Goal: Task Accomplishment & Management: Manage account settings

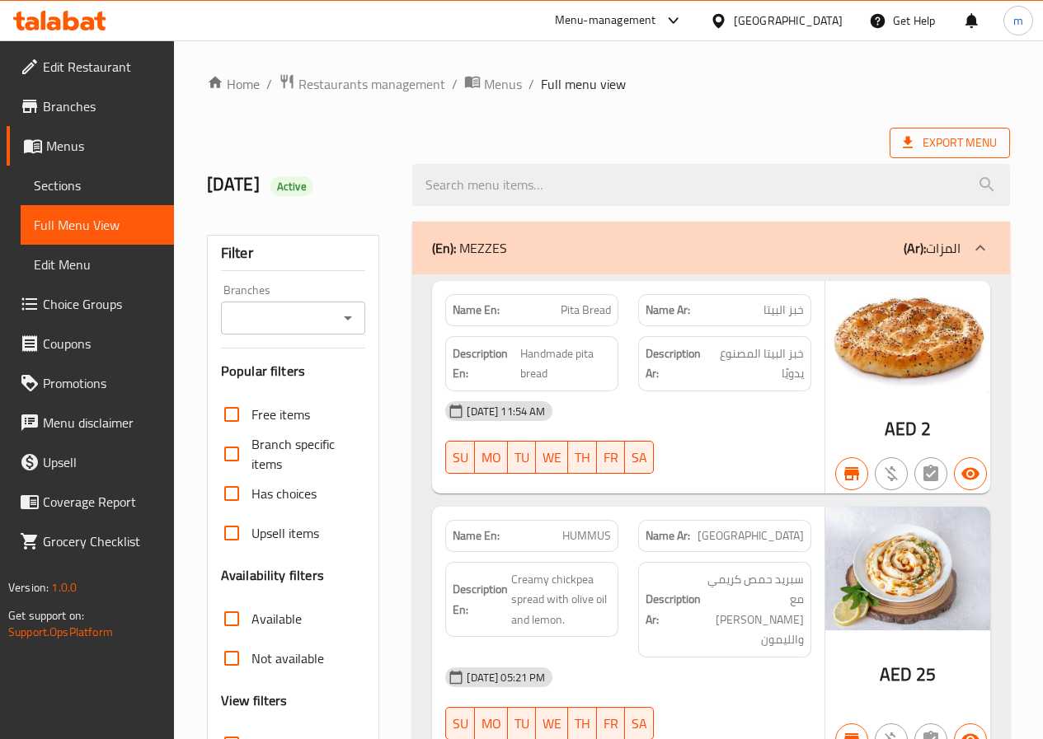
click at [923, 148] on span "Export Menu" at bounding box center [950, 143] width 94 height 21
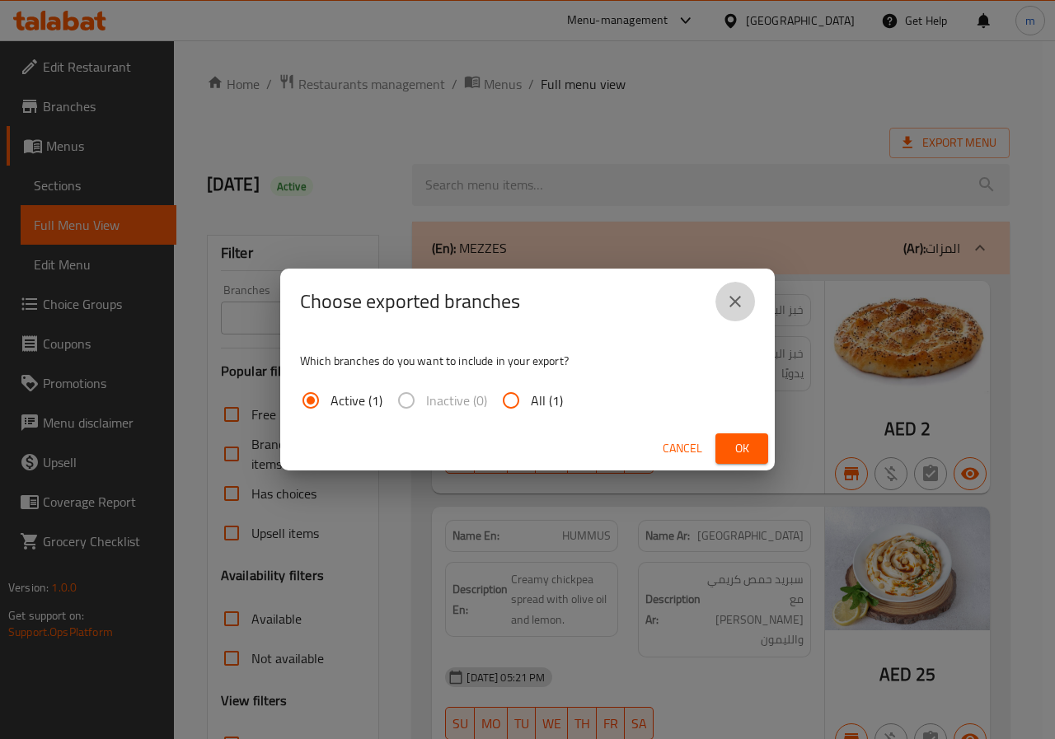
click at [735, 295] on icon "close" at bounding box center [735, 302] width 20 height 20
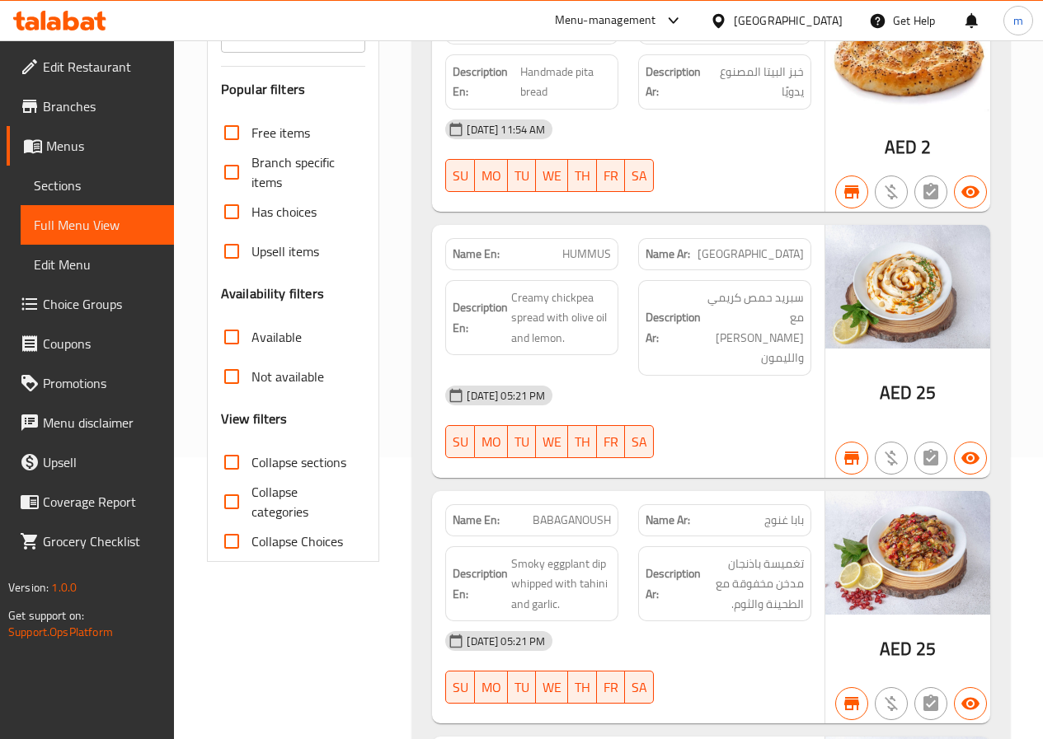
scroll to position [165, 0]
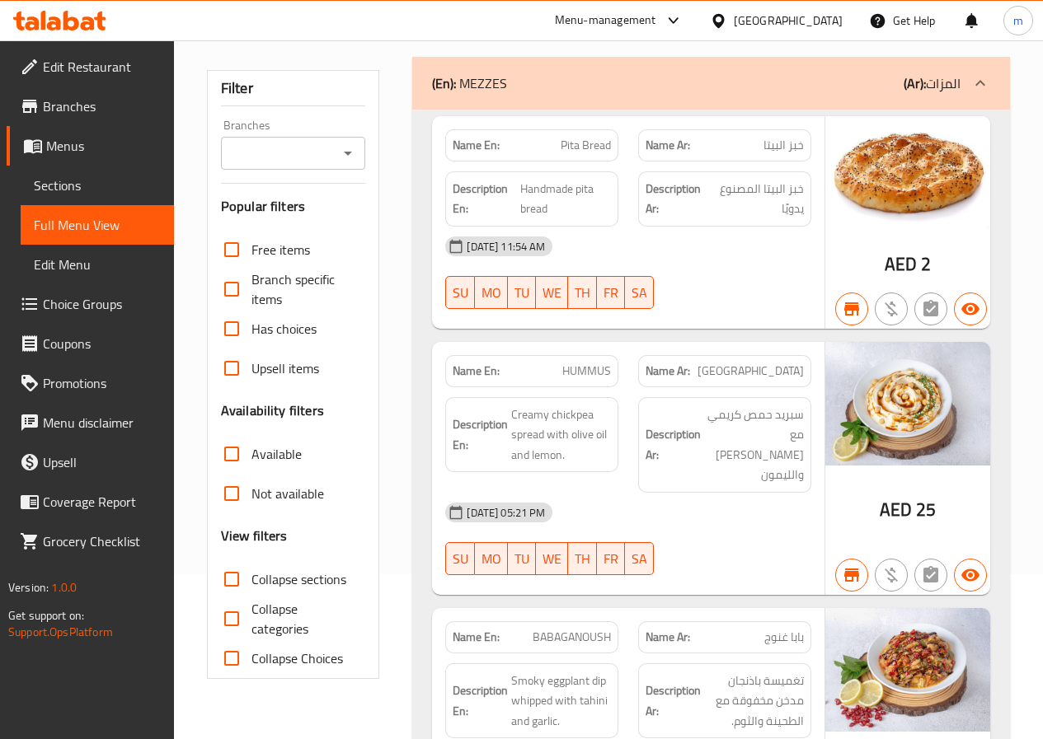
click at [71, 195] on span "Sections" at bounding box center [97, 186] width 127 height 20
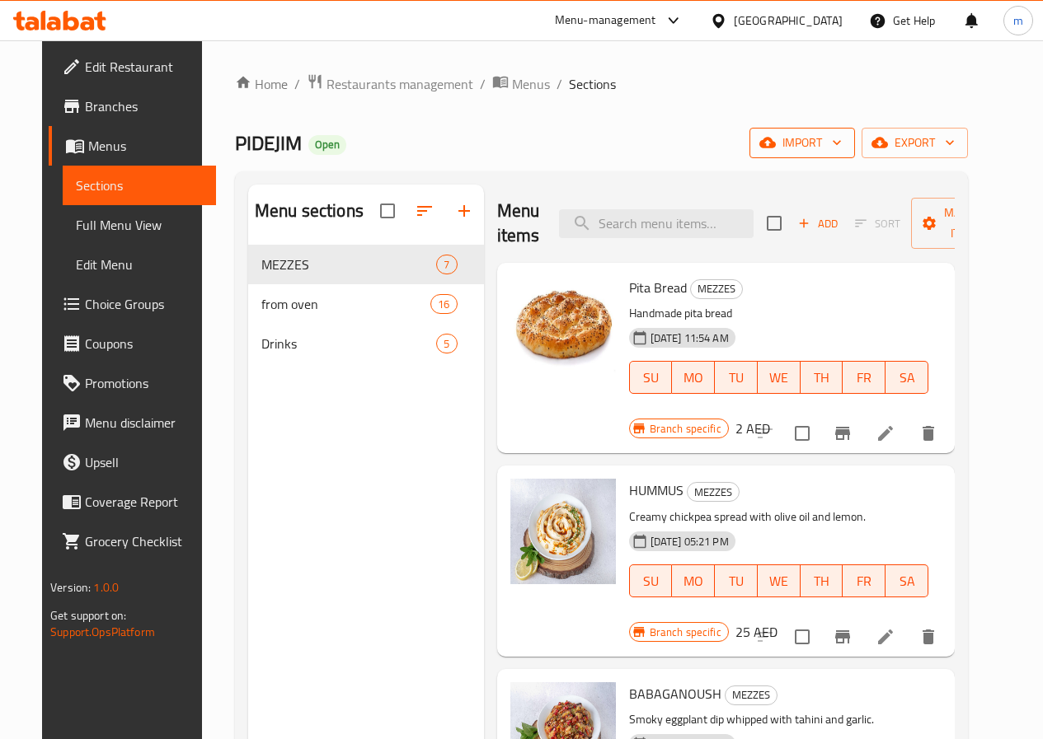
click at [842, 145] on span "import" at bounding box center [802, 143] width 79 height 21
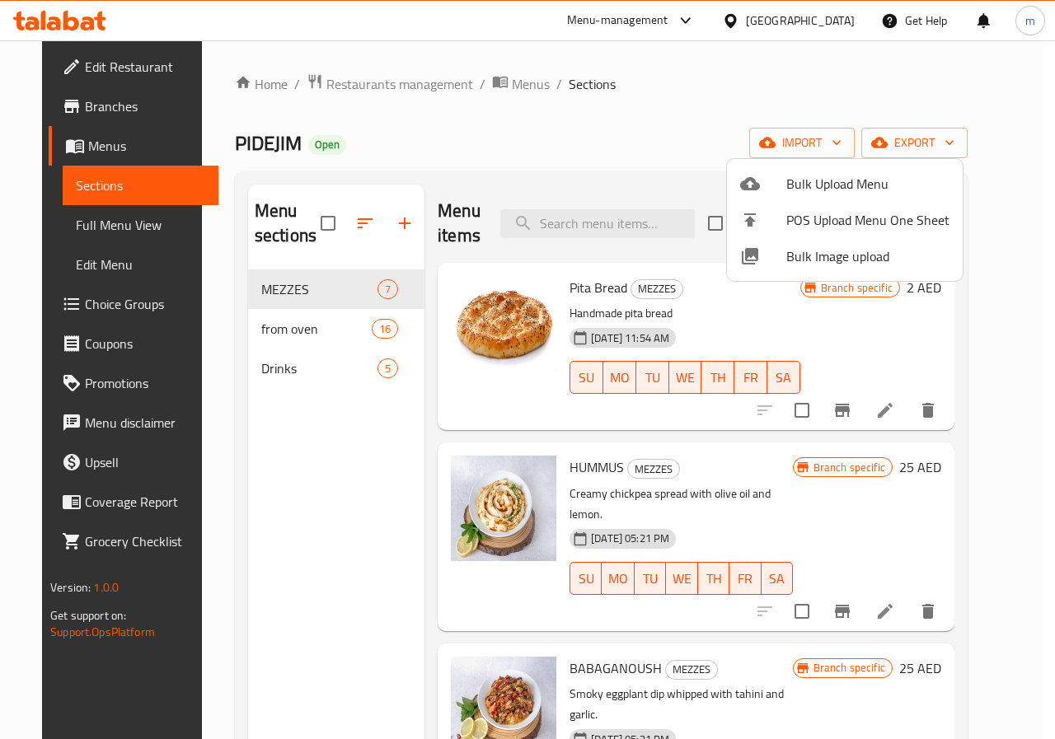
click at [693, 109] on div at bounding box center [527, 369] width 1055 height 739
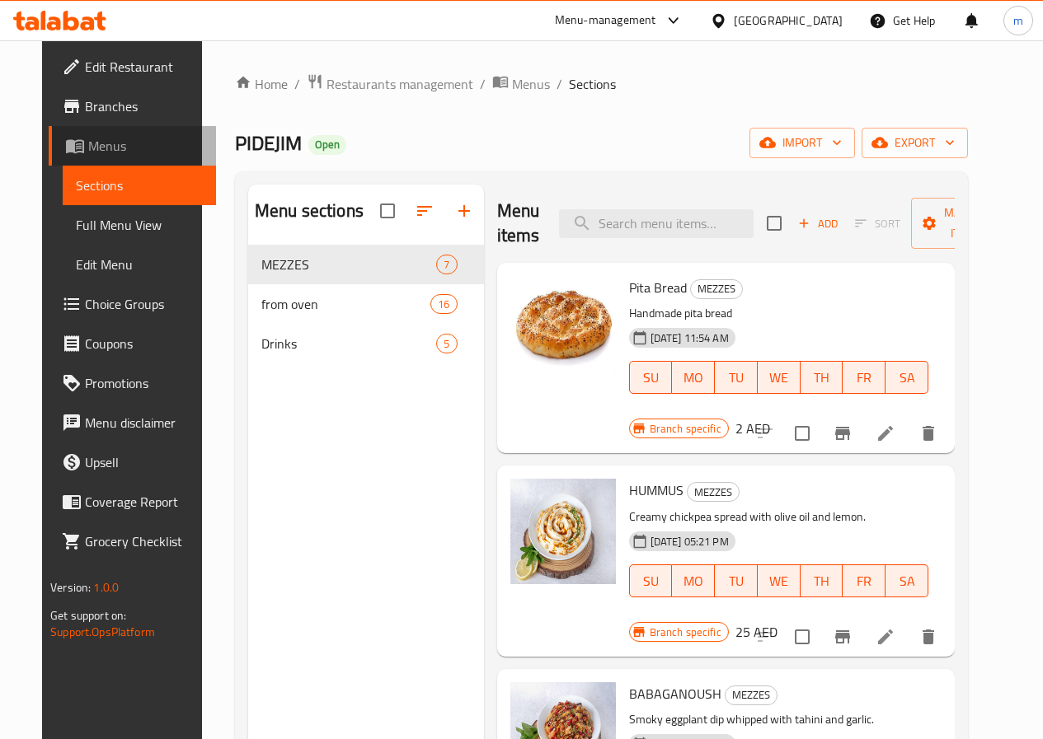
click at [88, 146] on span "Menus" at bounding box center [145, 146] width 115 height 20
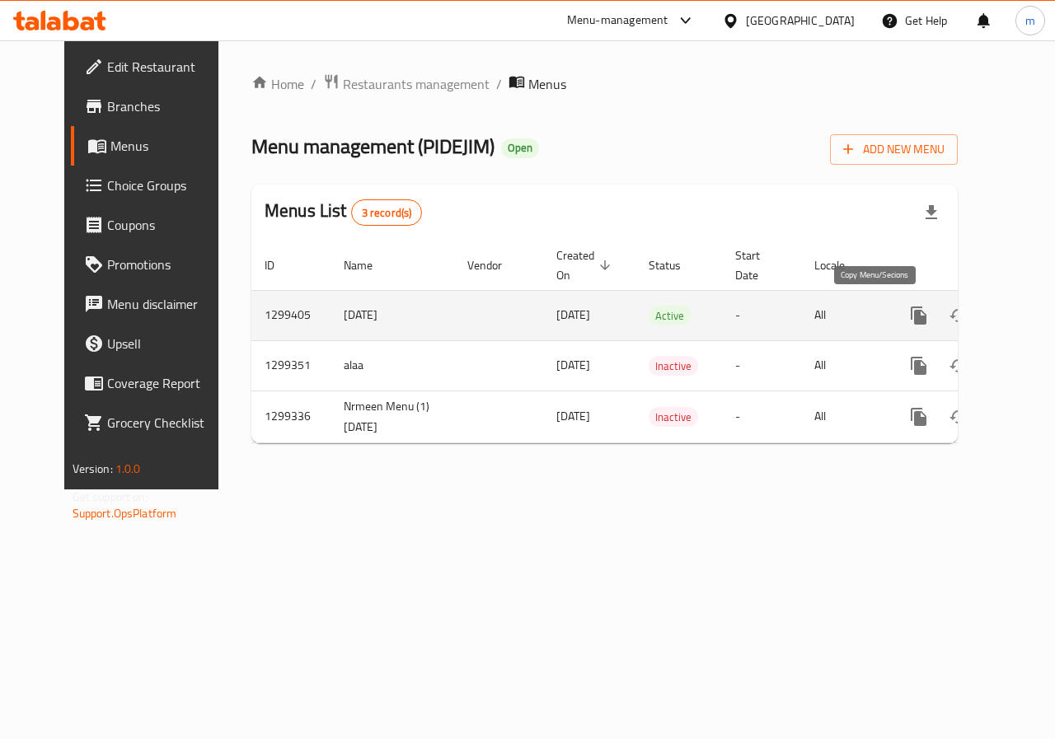
click at [909, 308] on icon "more" at bounding box center [919, 316] width 20 height 20
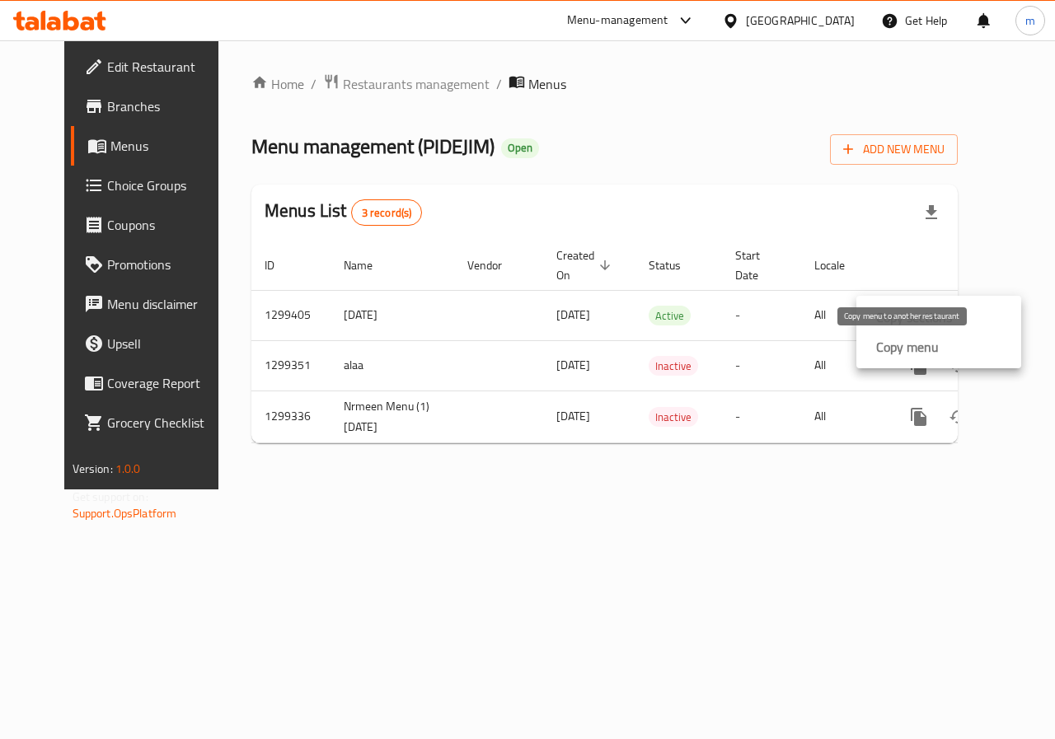
click at [894, 348] on strong "Copy menu" at bounding box center [907, 347] width 63 height 20
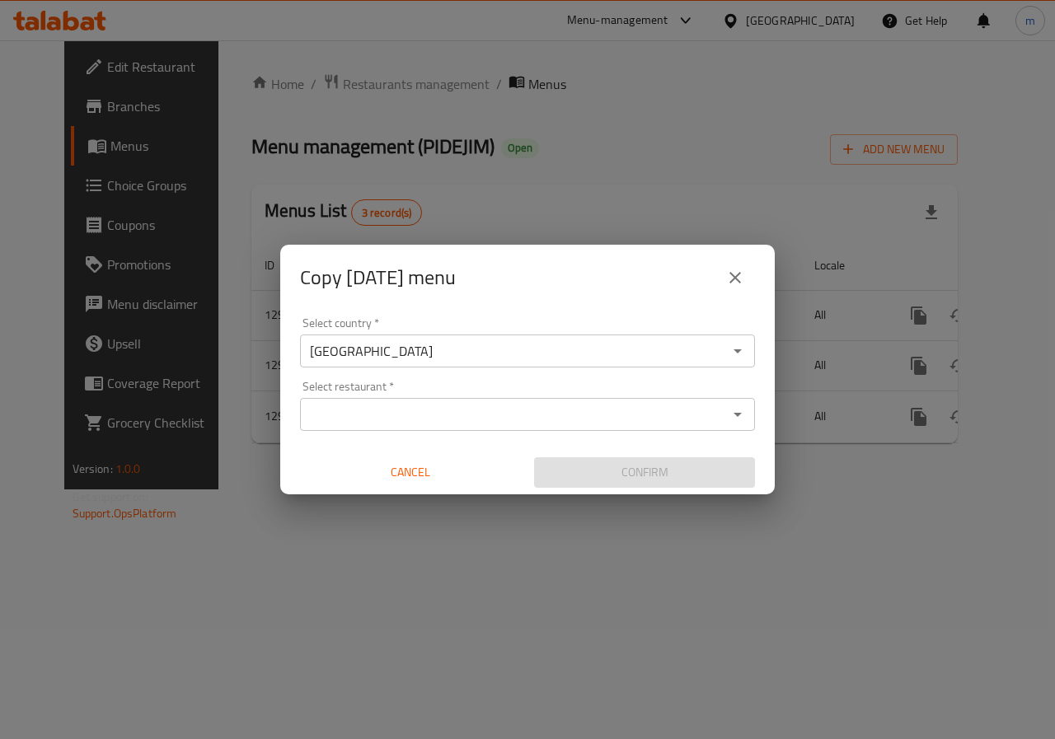
click at [605, 156] on div "Copy [DATE] menu Select country   * [GEOGRAPHIC_DATA] Select country * Select r…" at bounding box center [527, 369] width 1055 height 739
click at [740, 272] on icon "close" at bounding box center [735, 278] width 20 height 20
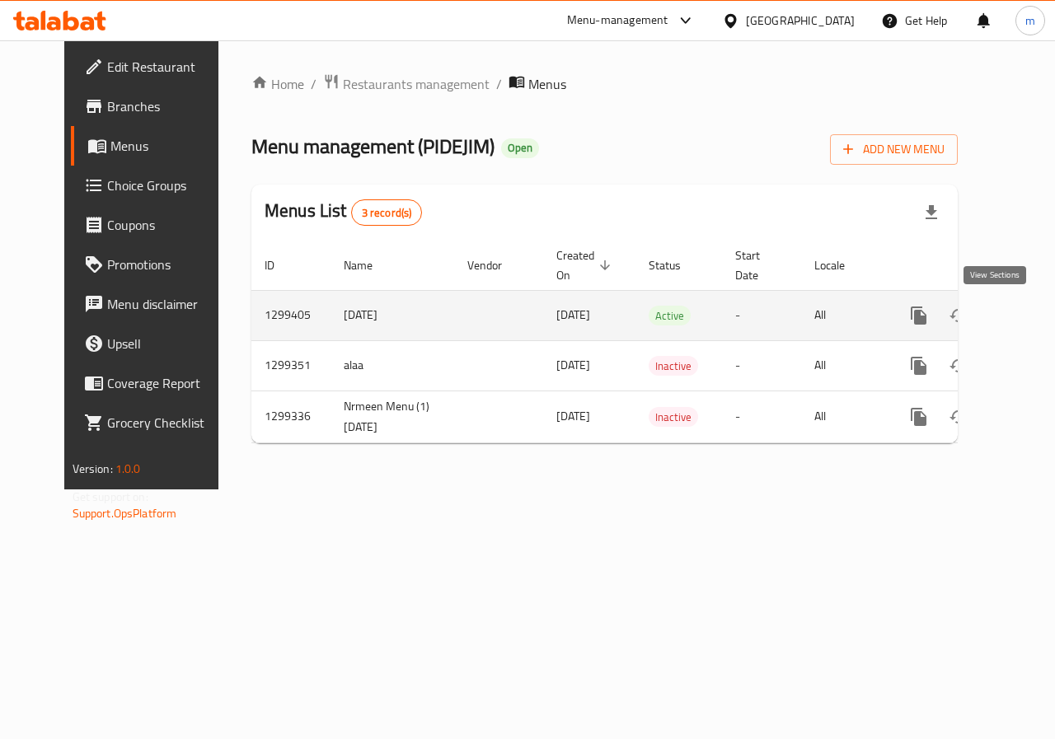
click at [1028, 324] on icon "enhanced table" at bounding box center [1038, 316] width 20 height 20
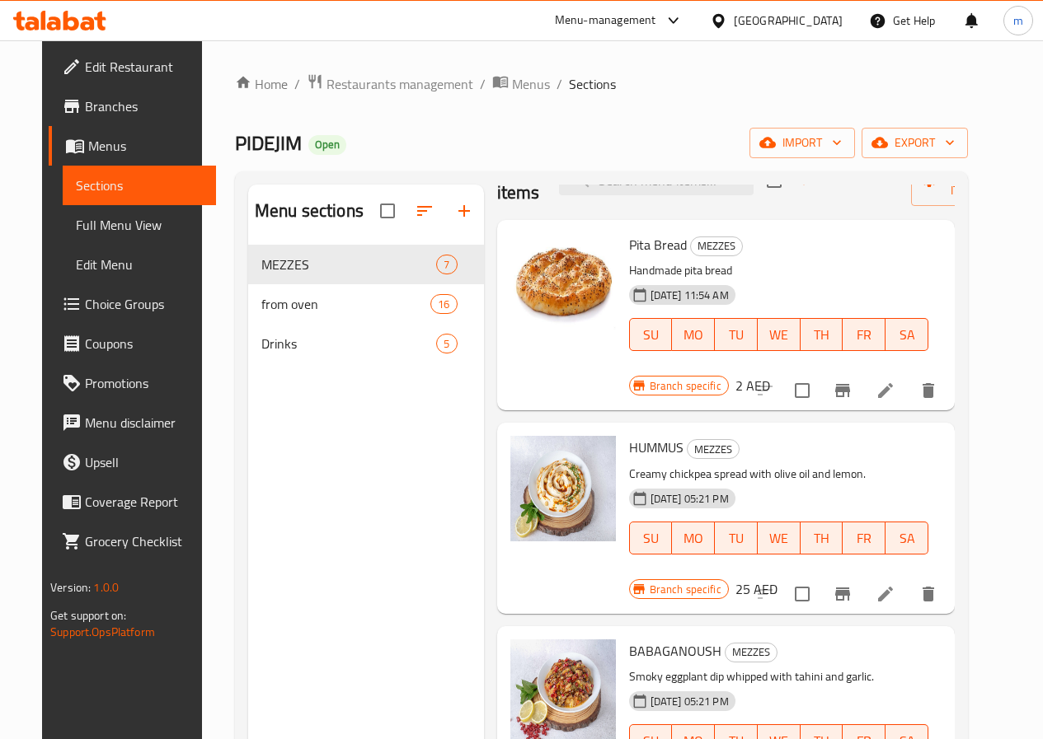
scroll to position [82, 0]
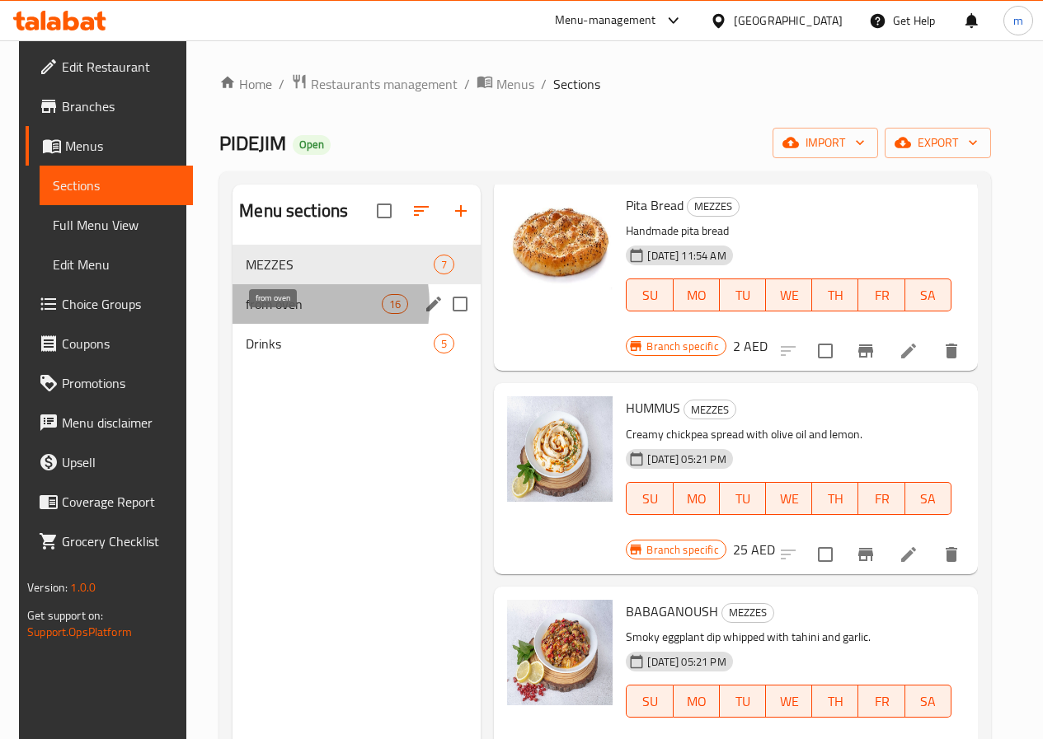
click at [270, 314] on span "from oven" at bounding box center [314, 304] width 136 height 20
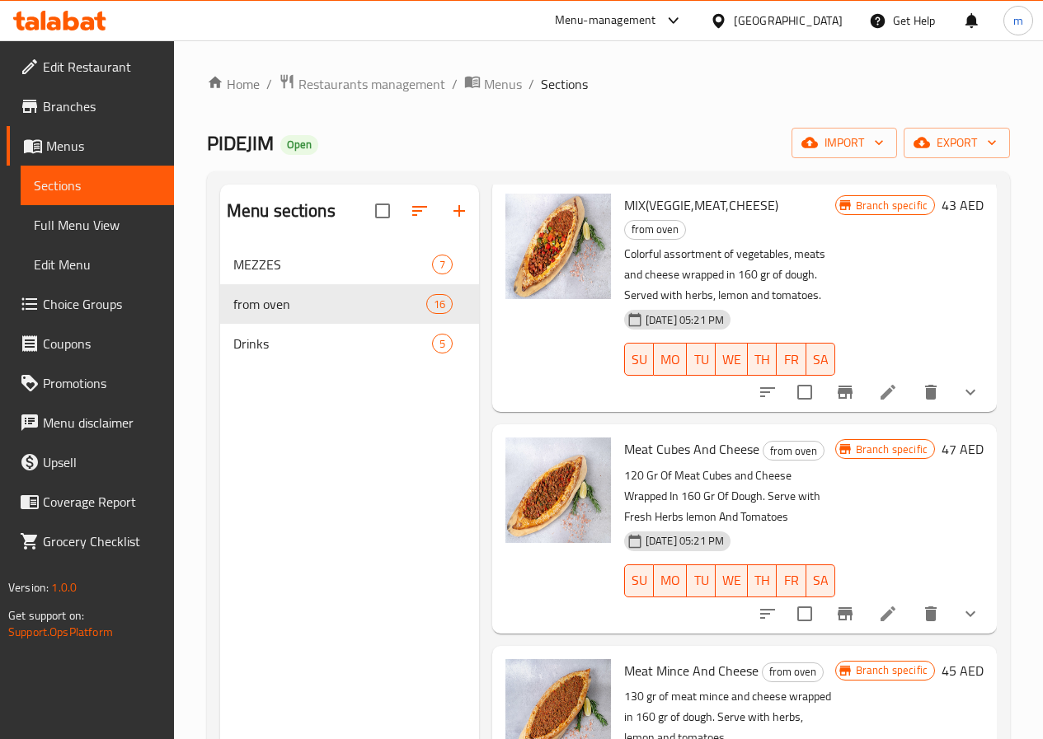
click at [90, 230] on span "Full Menu View" at bounding box center [97, 225] width 127 height 20
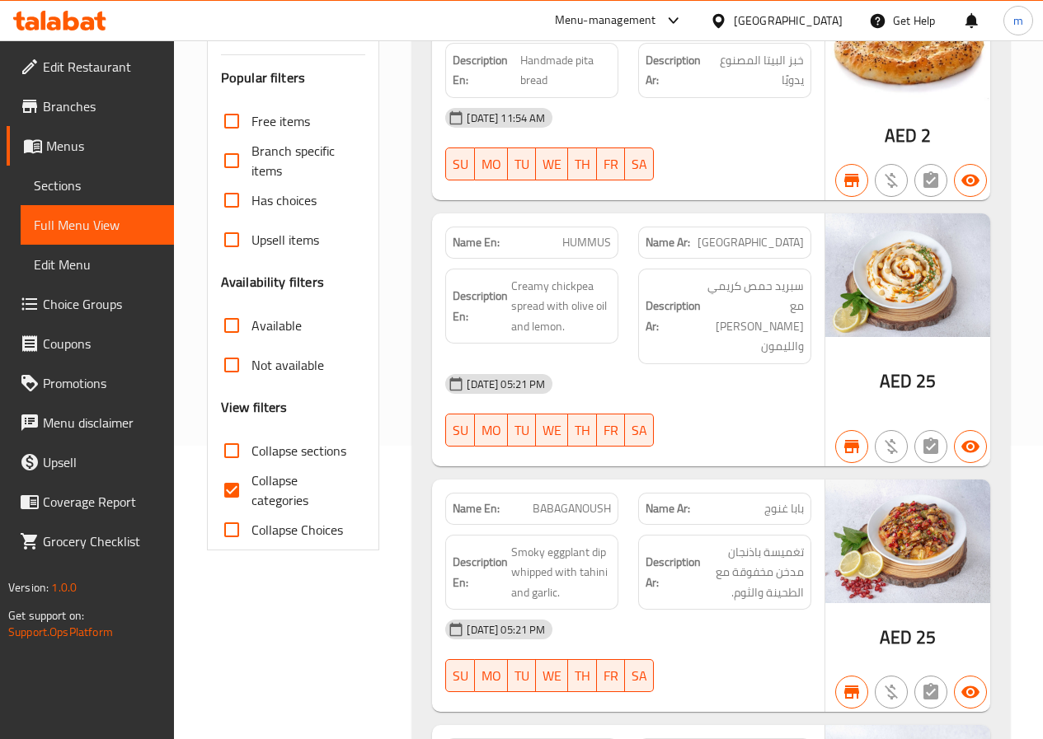
scroll to position [330, 0]
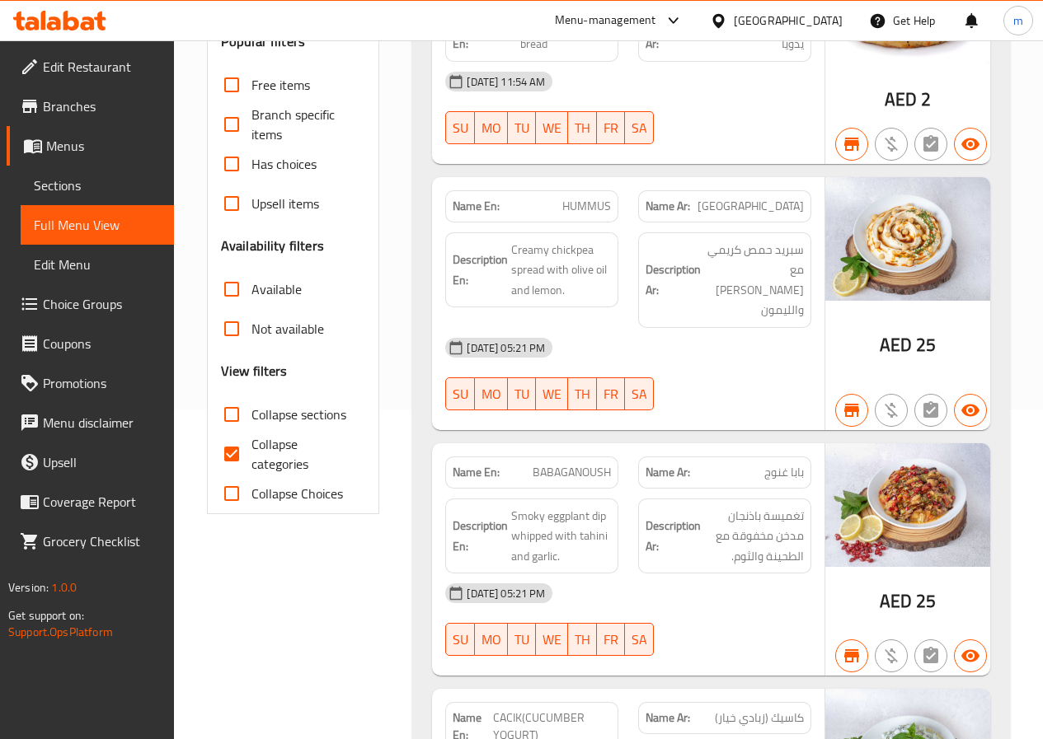
click at [262, 447] on span "Collapse categories" at bounding box center [301, 454] width 101 height 40
click at [251, 447] on input "Collapse categories" at bounding box center [232, 454] width 40 height 40
checkbox input "false"
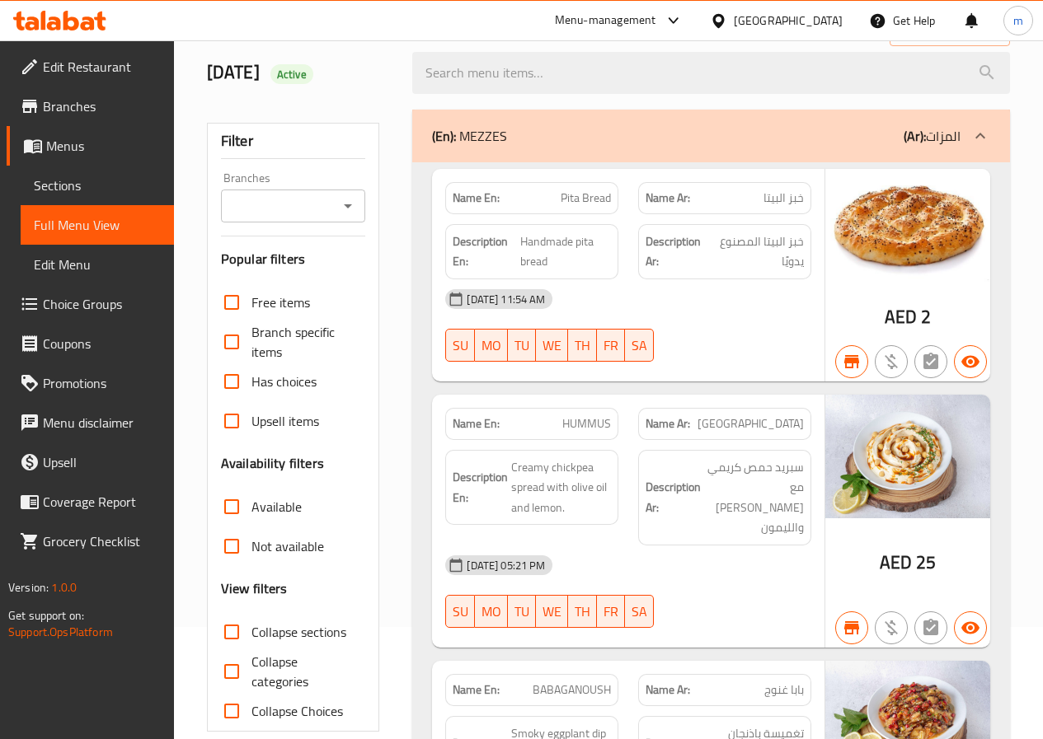
scroll to position [82, 0]
